Goal: Use online tool/utility: Utilize a website feature to perform a specific function

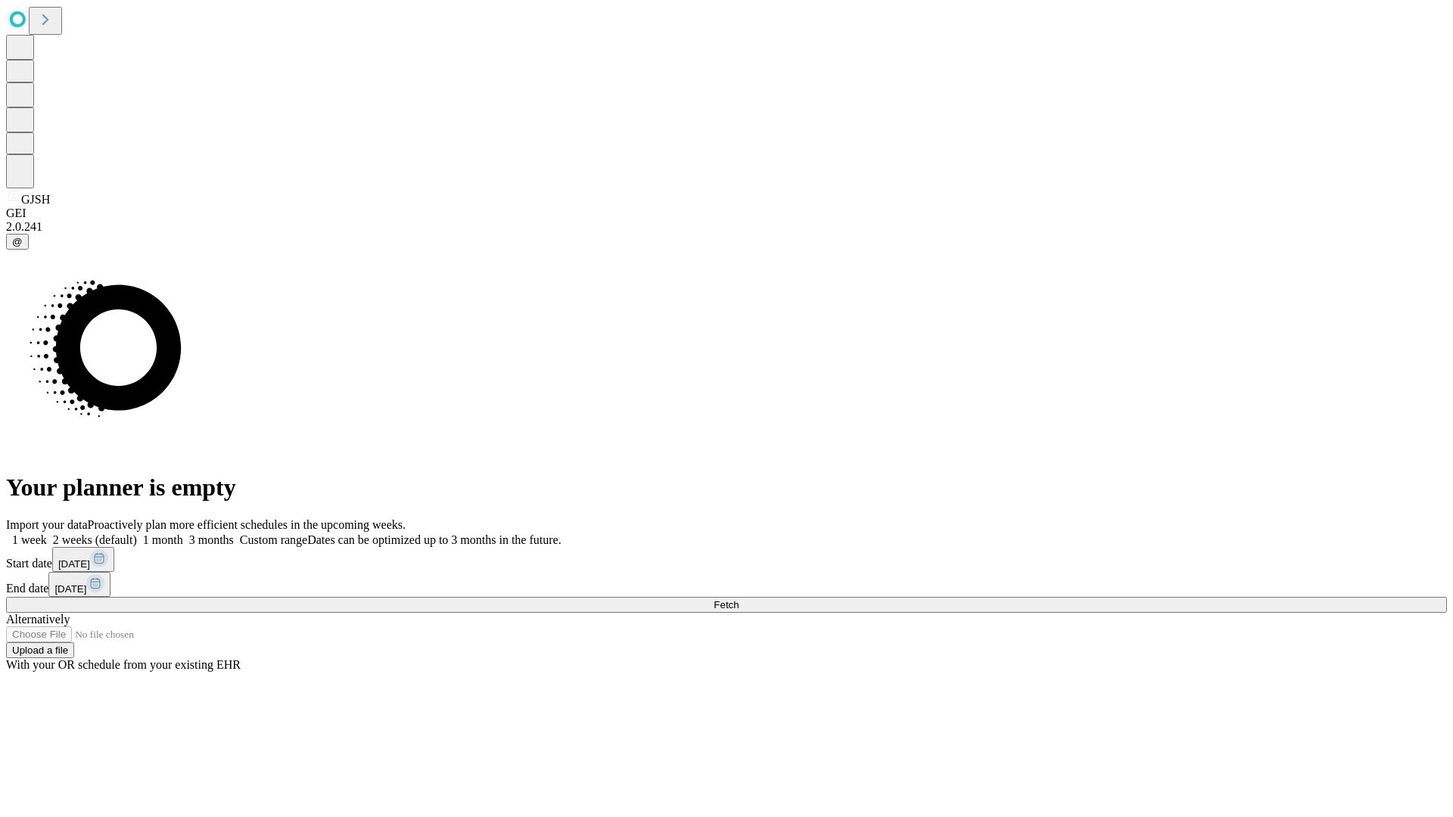
click at [739, 599] on span "Fetch" at bounding box center [726, 604] width 25 height 11
